Goal: Task Accomplishment & Management: Manage account settings

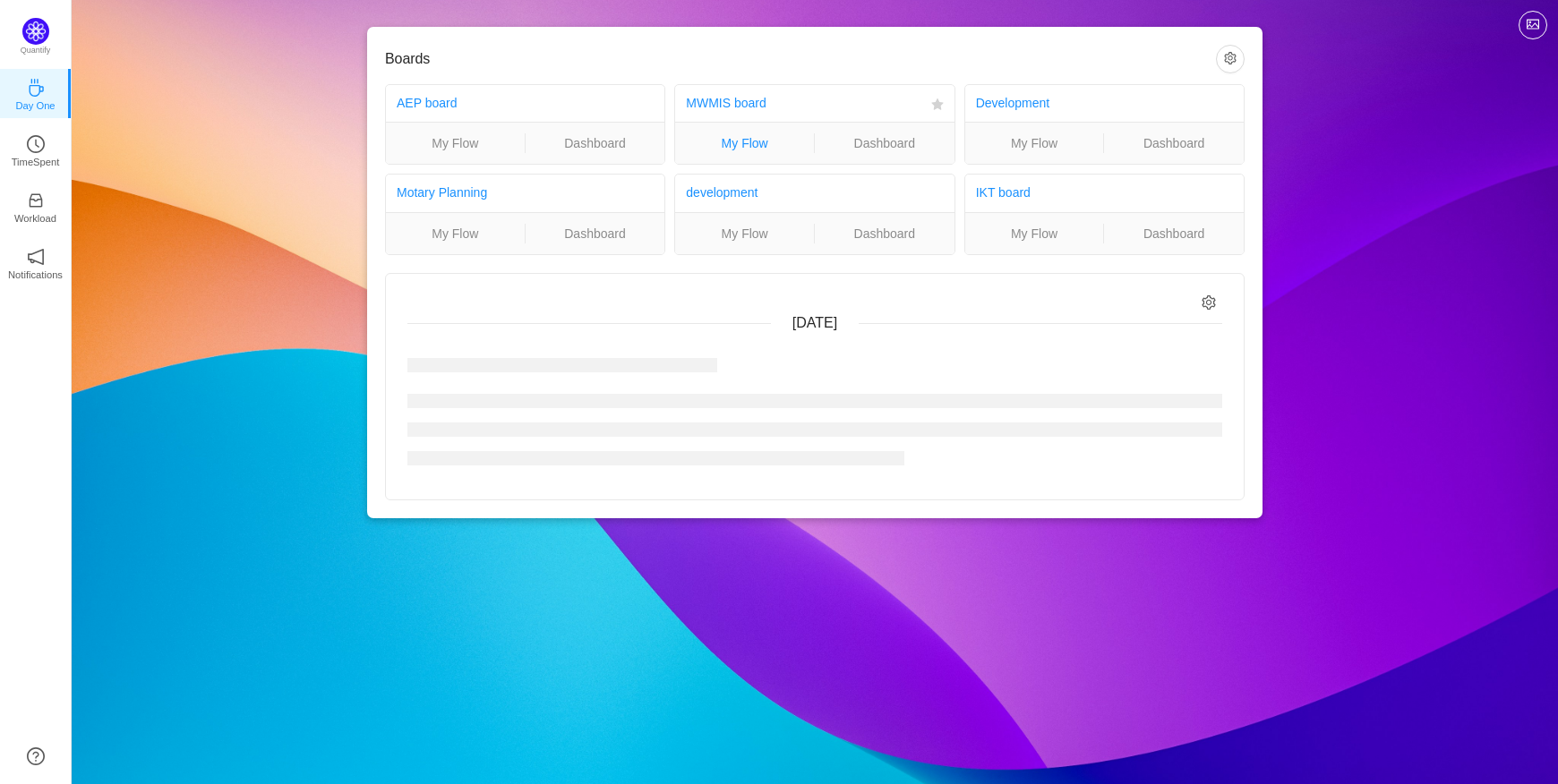
click at [763, 137] on link "My Flow" at bounding box center [745, 143] width 139 height 20
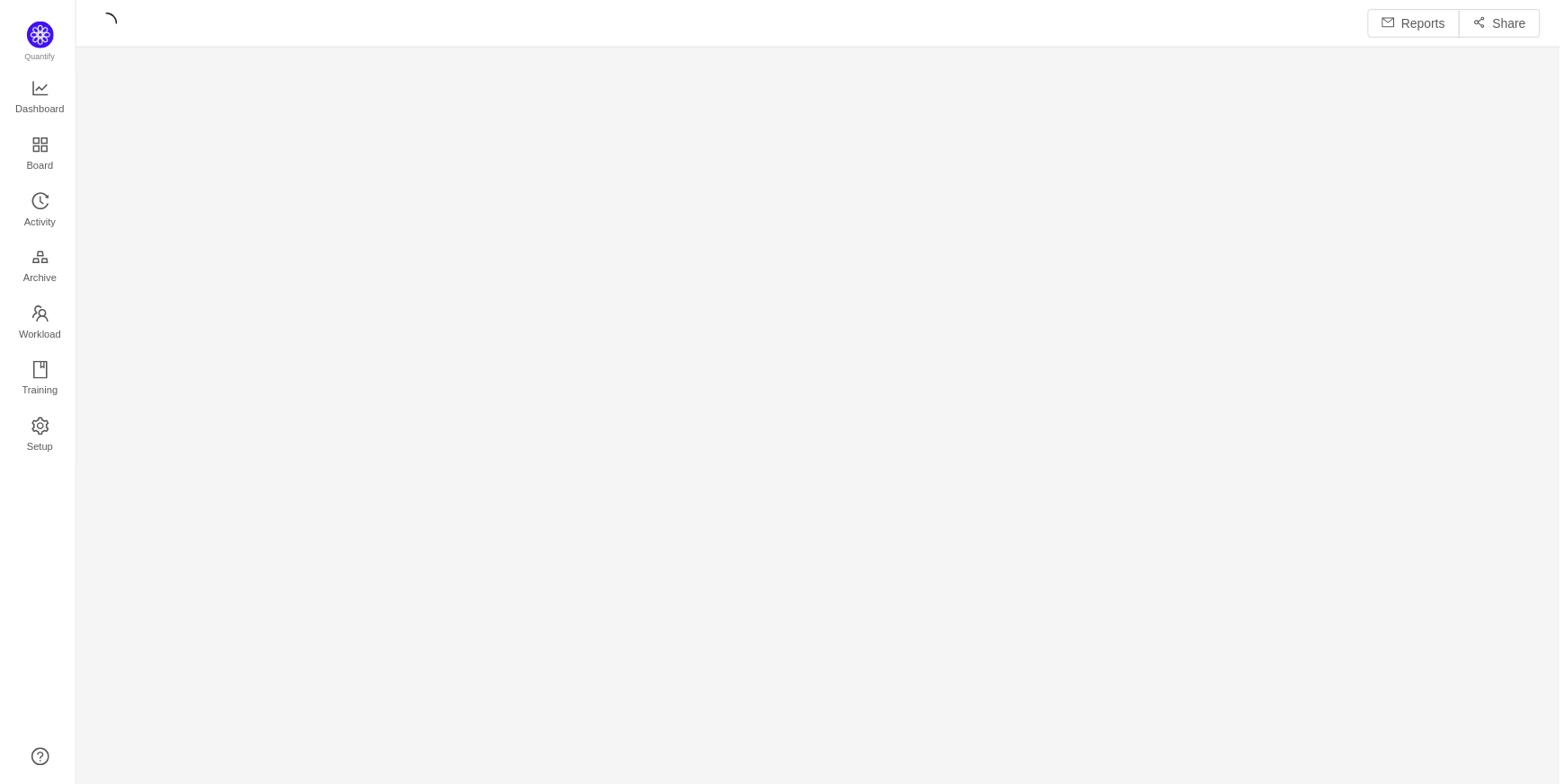
scroll to position [753, 1439]
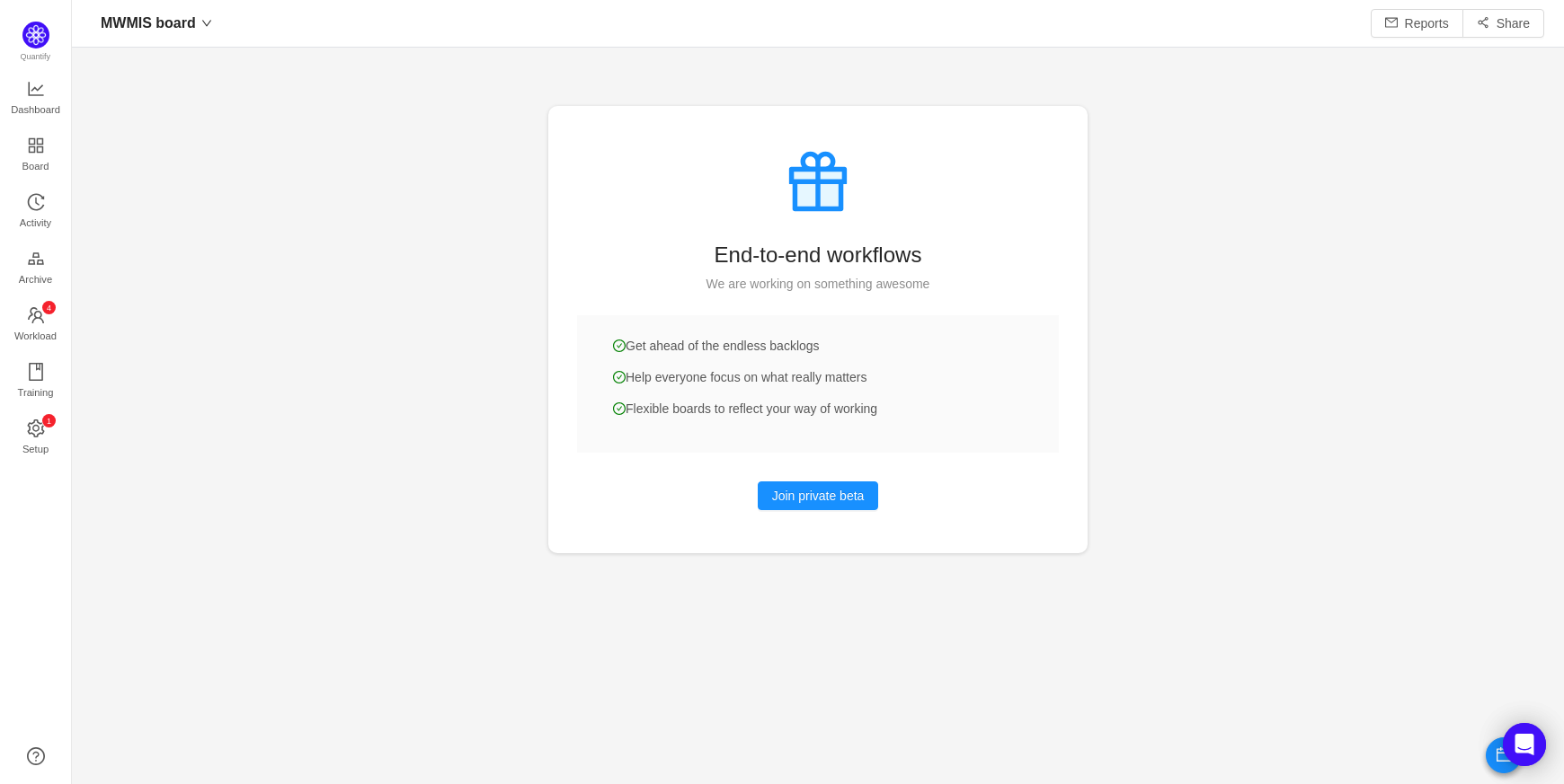
scroll to position [26, 26]
click at [45, 209] on link "Activity" at bounding box center [36, 212] width 18 height 36
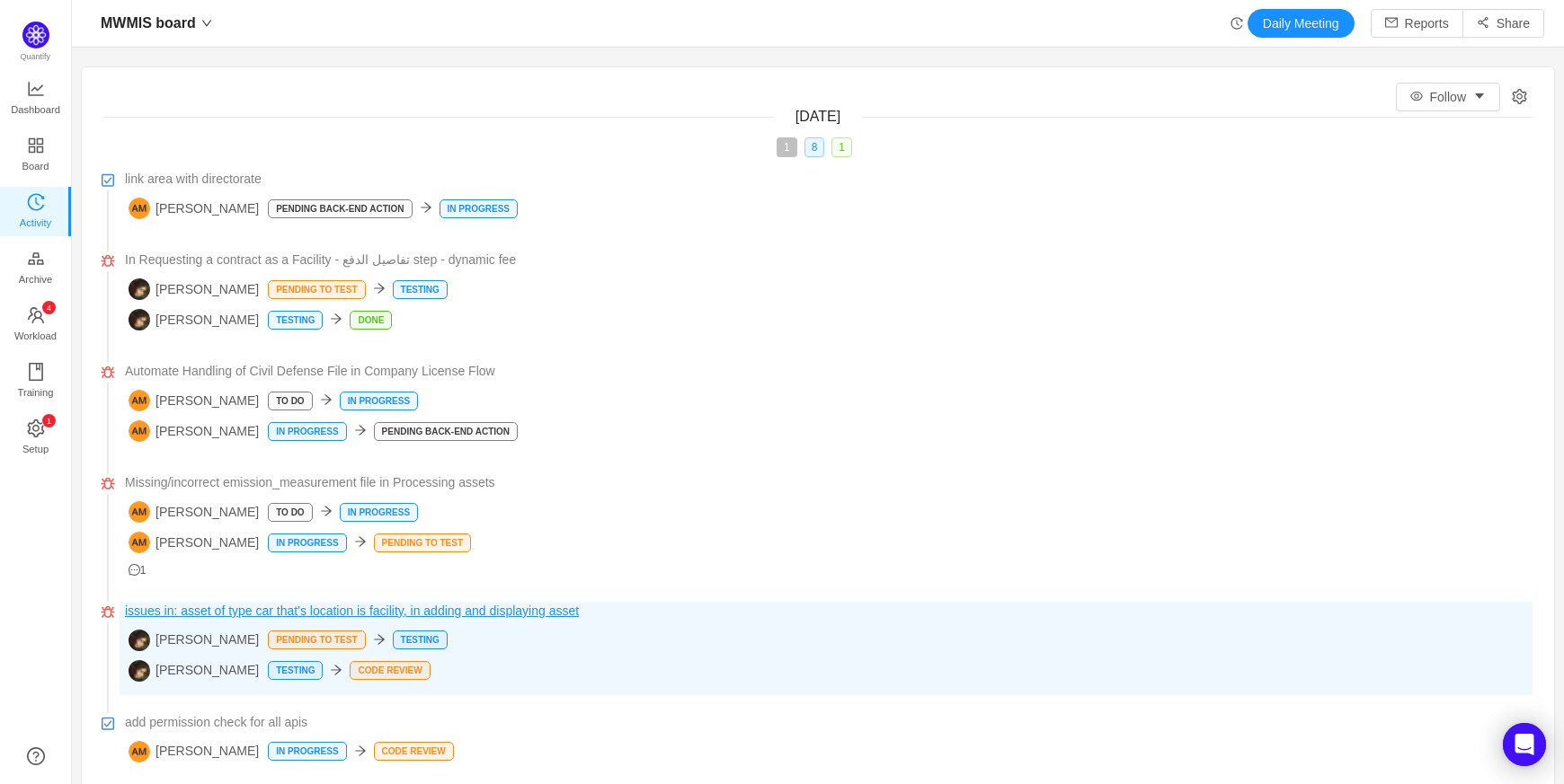
scroll to position [80, 0]
